Goal: Browse casually

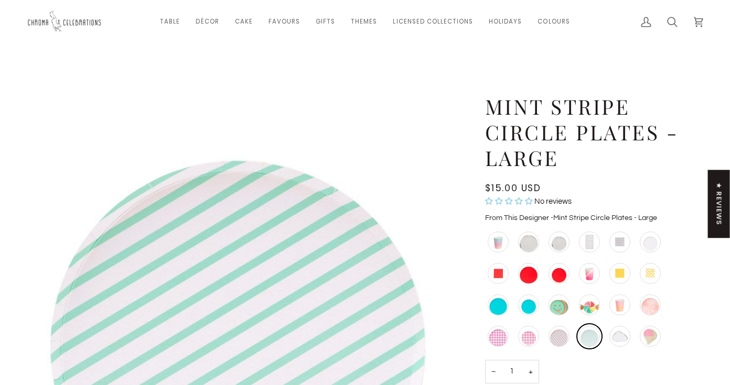
click at [80, 18] on img at bounding box center [65, 22] width 79 height 28
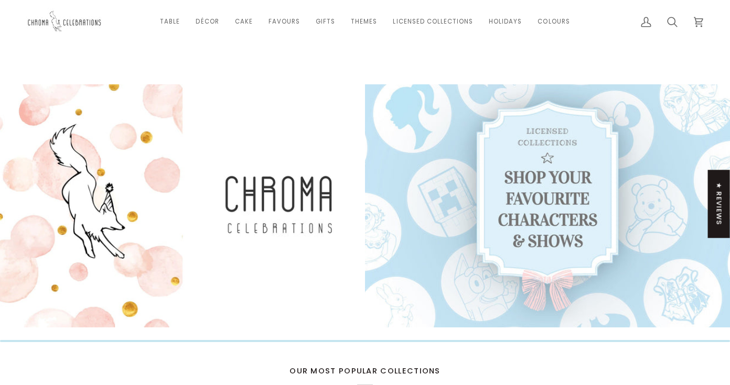
click at [523, 194] on link at bounding box center [547, 205] width 365 height 243
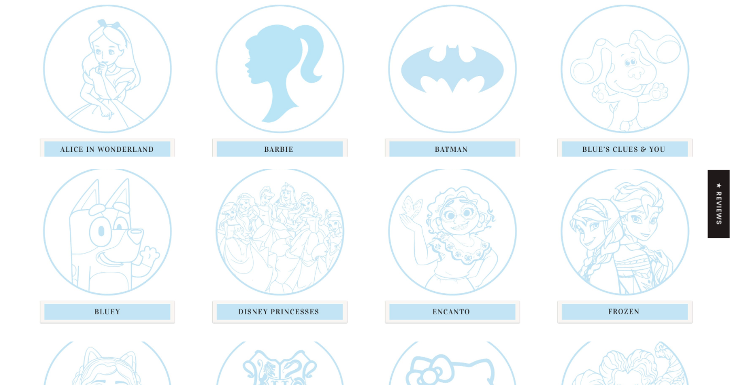
scroll to position [230, 0]
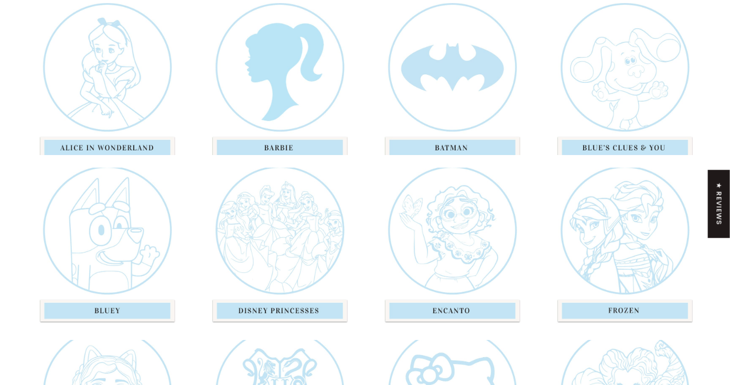
click at [604, 61] on div "Blue's Clues and You" at bounding box center [623, 75] width 160 height 160
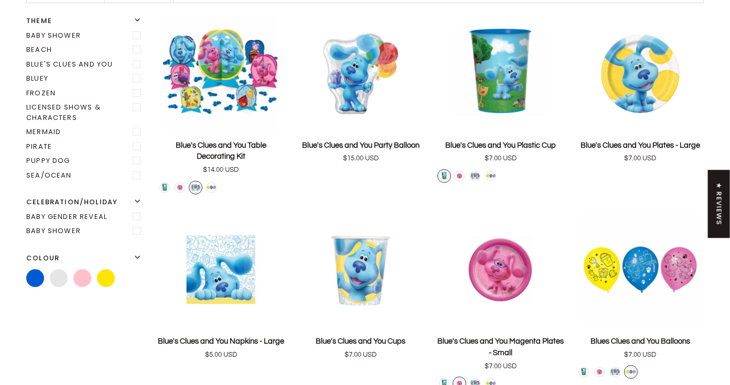
scroll to position [171, 0]
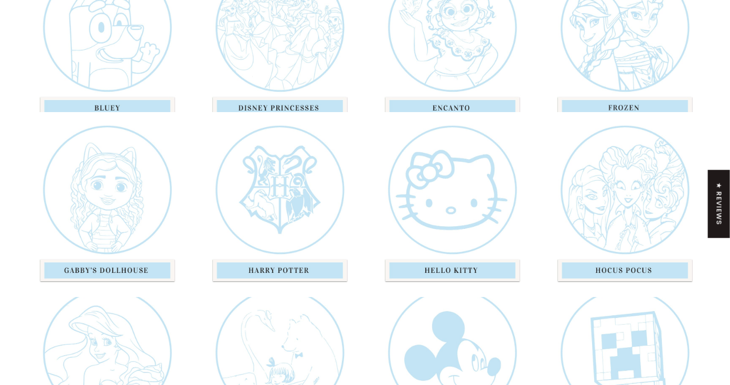
scroll to position [457, 0]
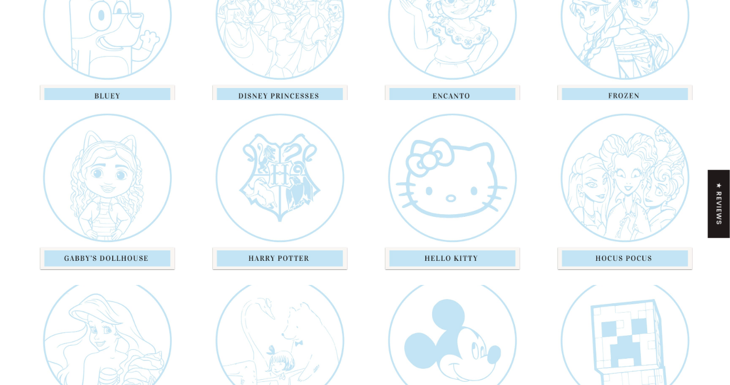
click at [139, 31] on div "Bluey" at bounding box center [106, 20] width 160 height 160
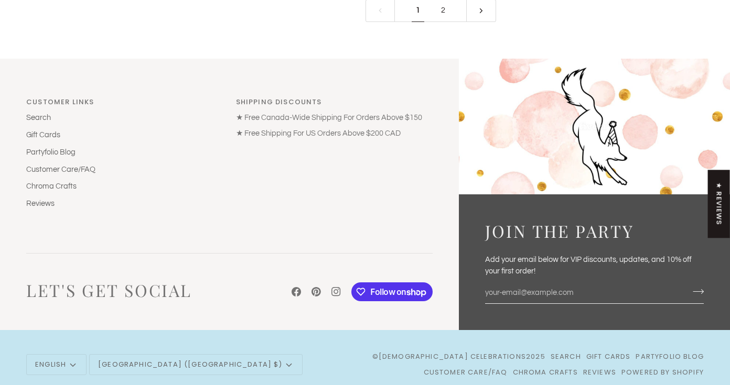
scroll to position [2438, 0]
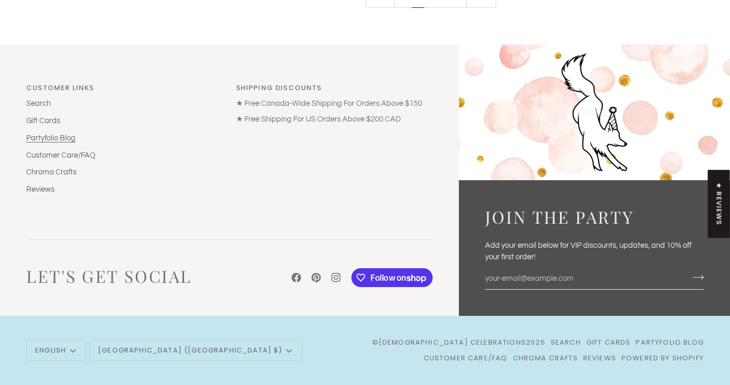
click at [66, 140] on link "Partyfolio Blog" at bounding box center [50, 138] width 49 height 8
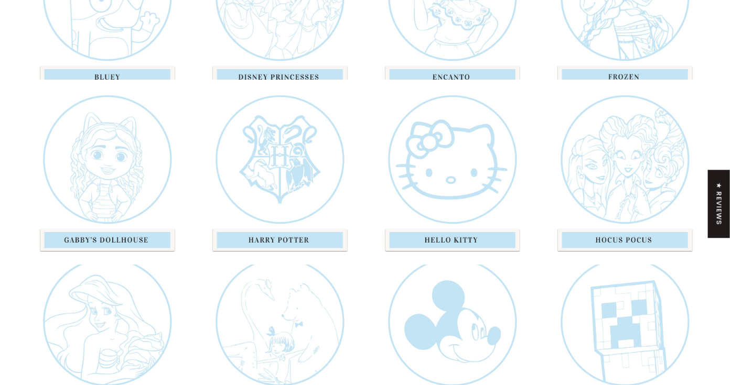
scroll to position [491, 0]
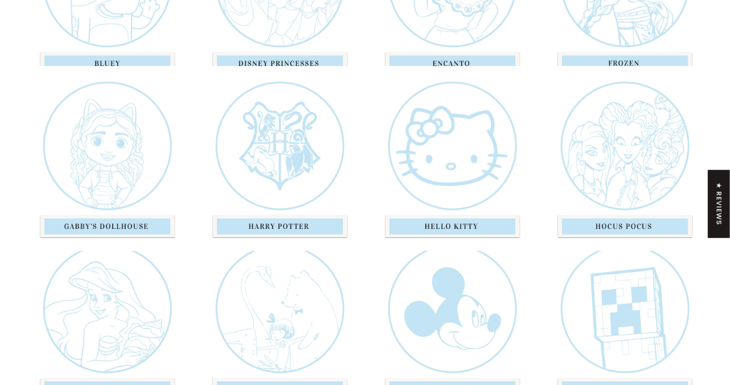
click at [288, 137] on div "Harry Potter" at bounding box center [279, 159] width 160 height 160
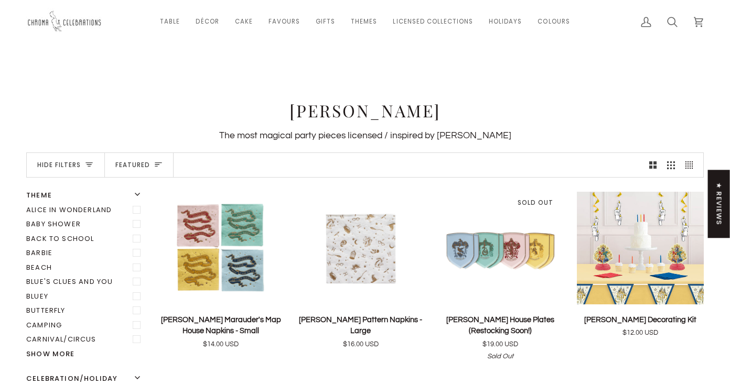
click at [56, 18] on img at bounding box center [65, 22] width 79 height 28
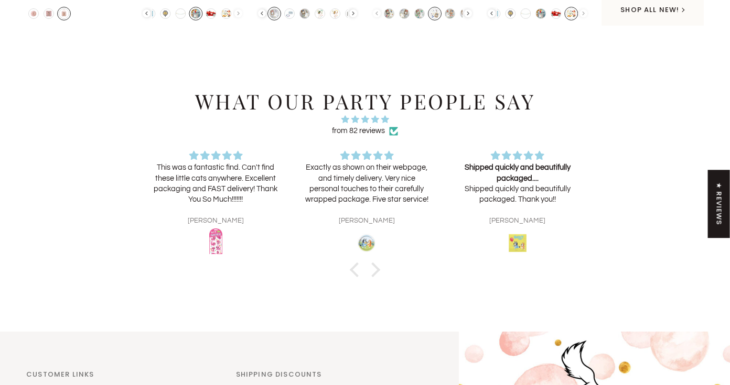
scroll to position [2847, 0]
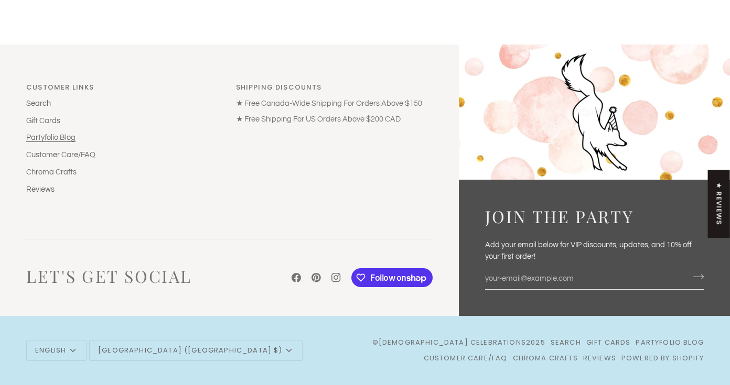
click at [44, 137] on link "Partyfolio Blog" at bounding box center [50, 138] width 49 height 8
